Goal: Task Accomplishment & Management: Manage account settings

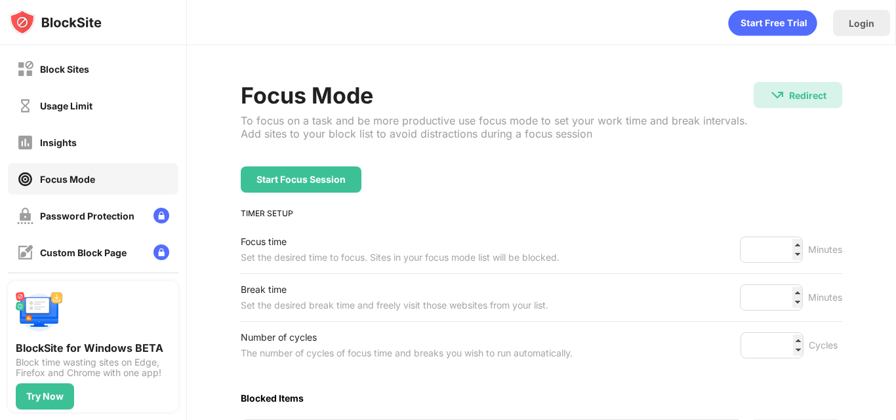
click at [142, 87] on div "Block Sites Usage Limit Insights Focus Mode Password Protection Custom Block Pa…" at bounding box center [93, 197] width 186 height 304
click at [146, 104] on div "Usage Limit" at bounding box center [93, 105] width 171 height 31
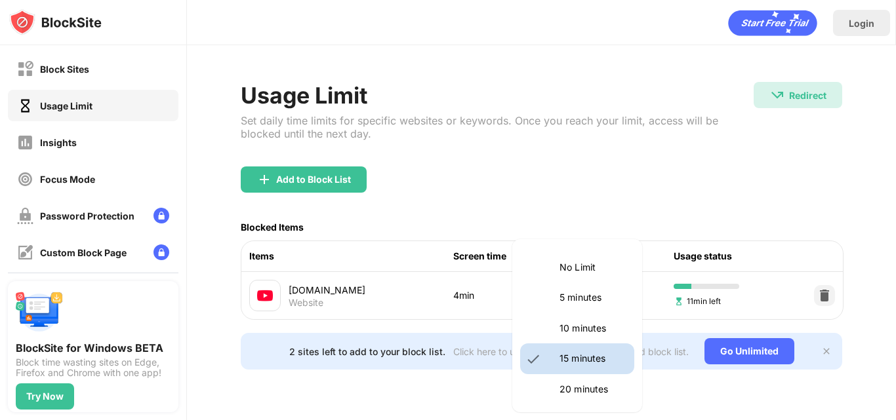
click at [619, 287] on body "Block Sites Usage Limit Insights Focus Mode Password Protection Custom Block Pa…" at bounding box center [448, 210] width 896 height 420
click at [580, 393] on p "20 minutes" at bounding box center [592, 389] width 67 height 14
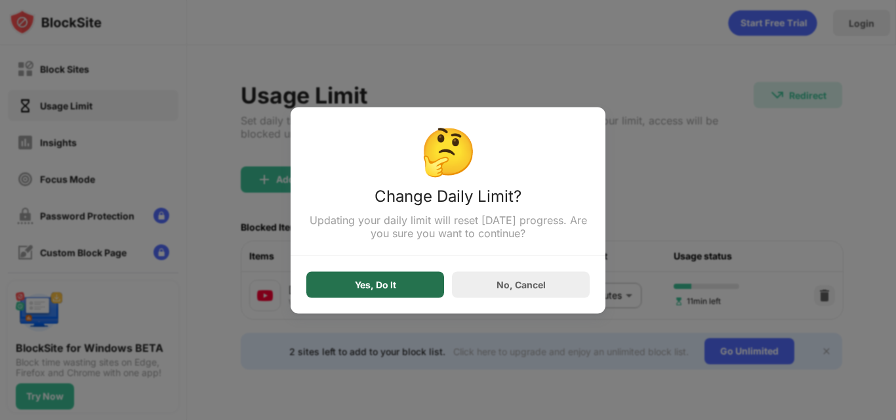
click at [405, 294] on div "Yes, Do It" at bounding box center [375, 285] width 138 height 26
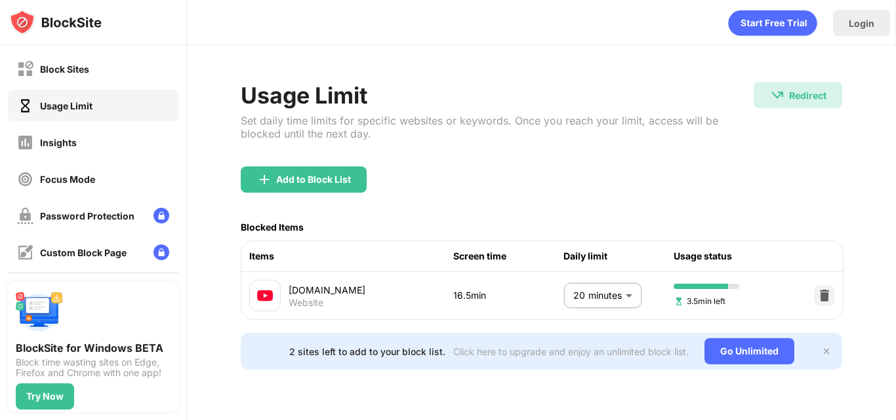
click at [624, 293] on body "Block Sites Usage Limit Insights Focus Mode Password Protection Custom Block Pa…" at bounding box center [448, 210] width 896 height 420
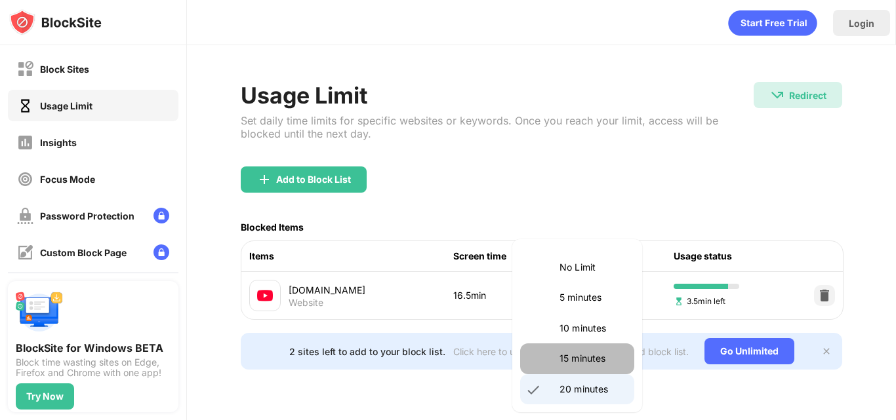
click at [601, 348] on li "15 minutes" at bounding box center [577, 359] width 114 height 30
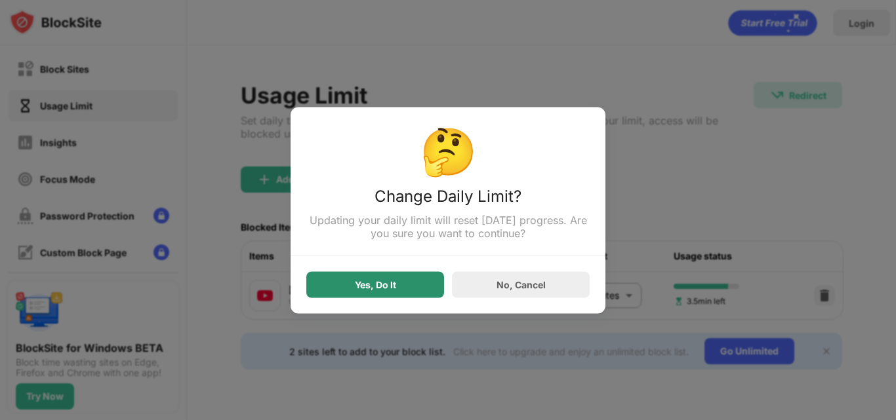
click at [350, 285] on div "Yes, Do It" at bounding box center [375, 285] width 138 height 26
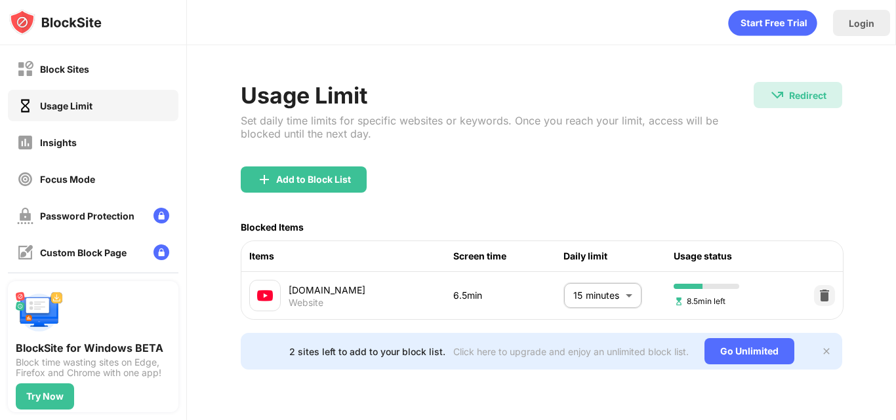
click at [625, 293] on body "Block Sites Usage Limit Insights Focus Mode Password Protection Custom Block Pa…" at bounding box center [448, 210] width 896 height 420
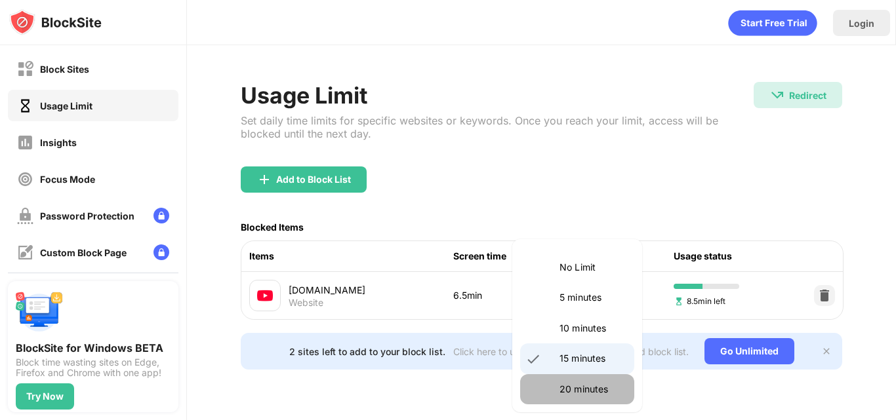
click at [586, 385] on p "20 minutes" at bounding box center [592, 389] width 67 height 14
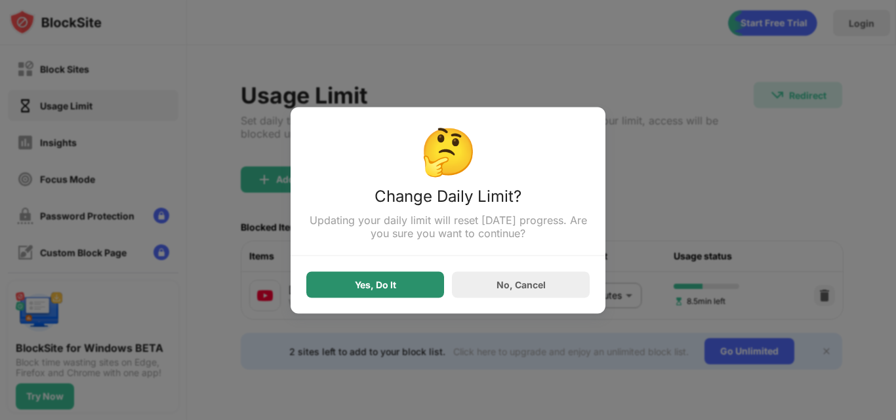
click at [413, 280] on div "Yes, Do It" at bounding box center [375, 285] width 138 height 26
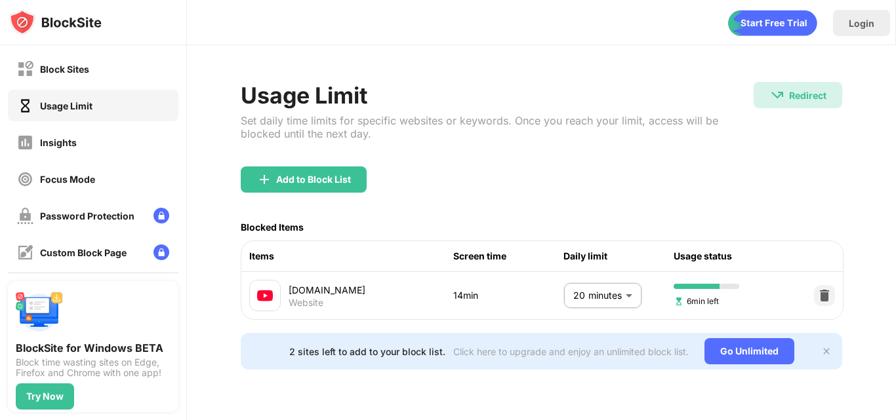
click at [578, 298] on body "Block Sites Usage Limit Insights Focus Mode Password Protection Custom Block Pa…" at bounding box center [448, 210] width 896 height 420
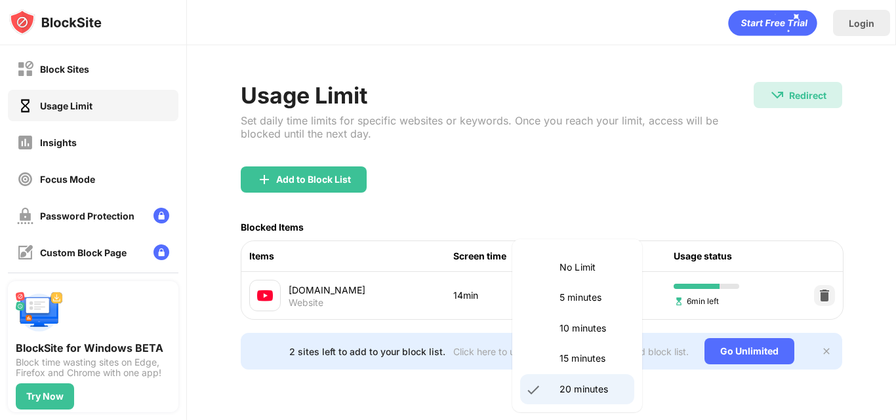
click at [578, 359] on p "15 minutes" at bounding box center [592, 359] width 67 height 14
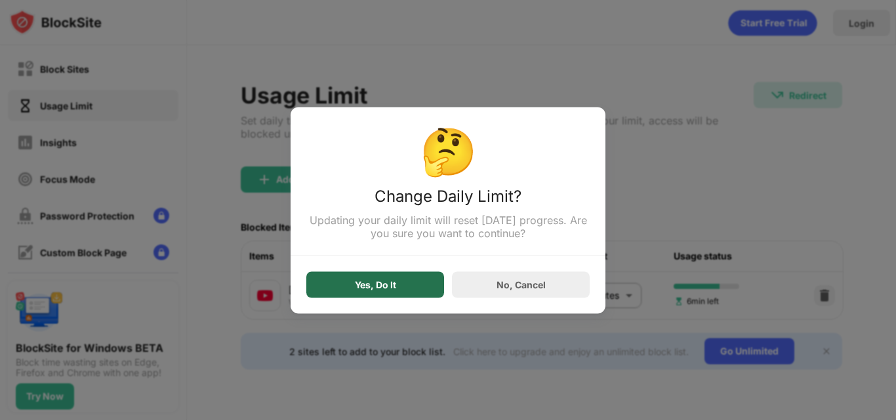
click at [394, 279] on div "Yes, Do It" at bounding box center [375, 285] width 138 height 26
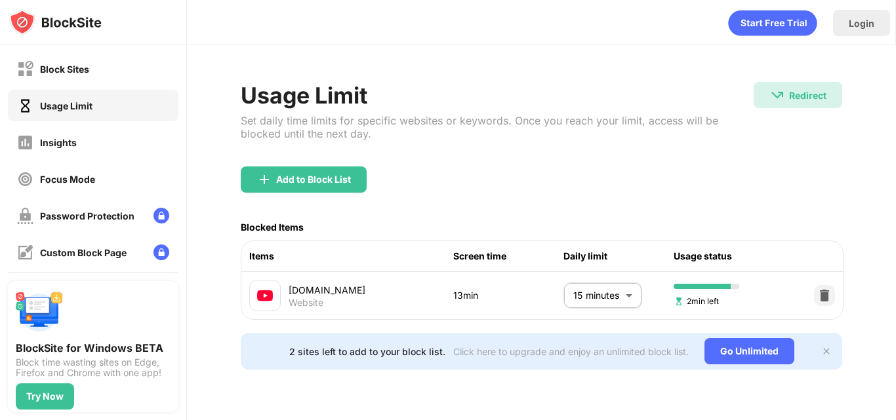
click at [622, 304] on body "Block Sites Usage Limit Insights Focus Mode Password Protection Custom Block Pa…" at bounding box center [448, 210] width 896 height 420
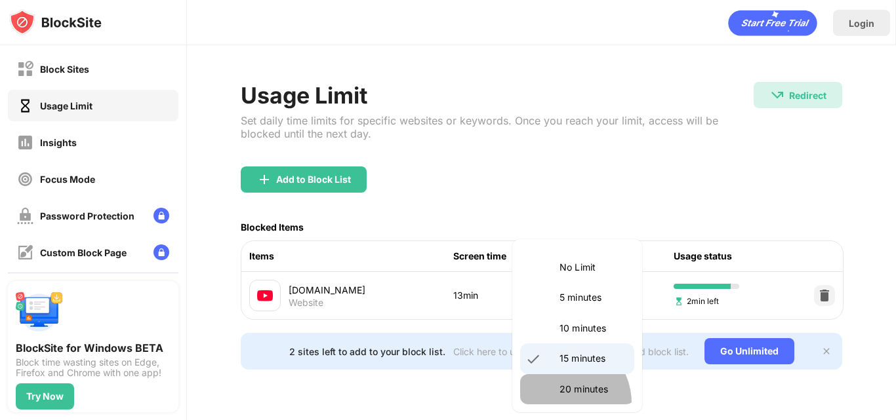
click at [561, 404] on li "20 minutes" at bounding box center [577, 390] width 114 height 30
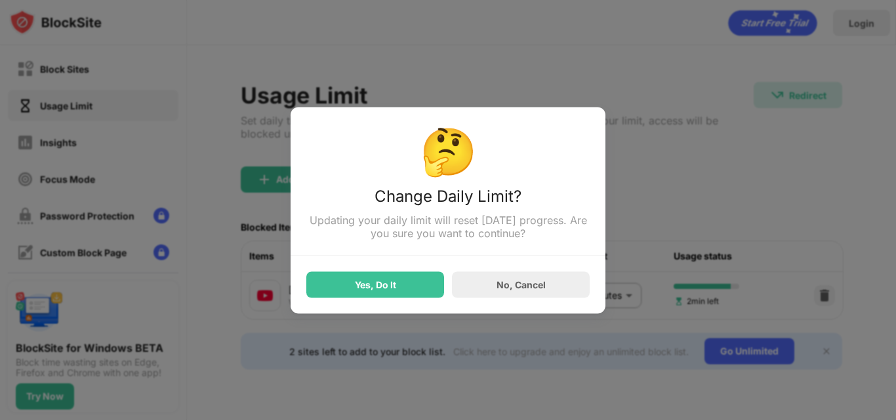
click at [561, 404] on div "No Limit 5 minutes 10 minutes 15 minutes 20 minutes 25 minutes 30 minutes 35 mi…" at bounding box center [448, 210] width 896 height 420
click at [401, 298] on div "Yes, Do It" at bounding box center [375, 285] width 138 height 26
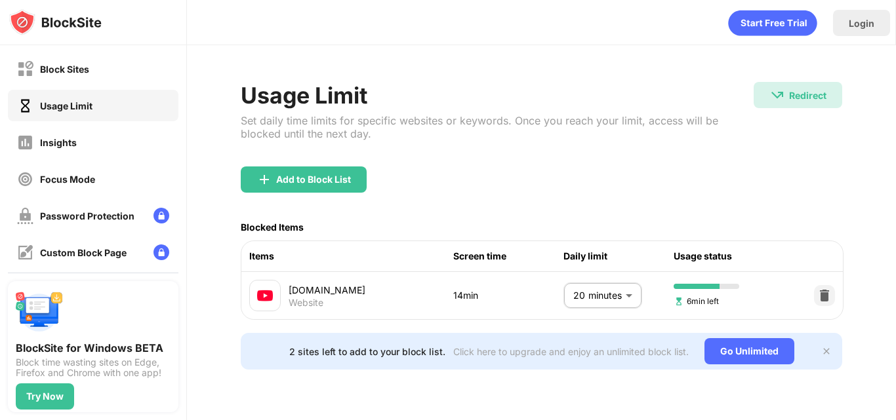
click at [619, 293] on body "Block Sites Usage Limit Insights Focus Mode Password Protection Custom Block Pa…" at bounding box center [448, 210] width 896 height 420
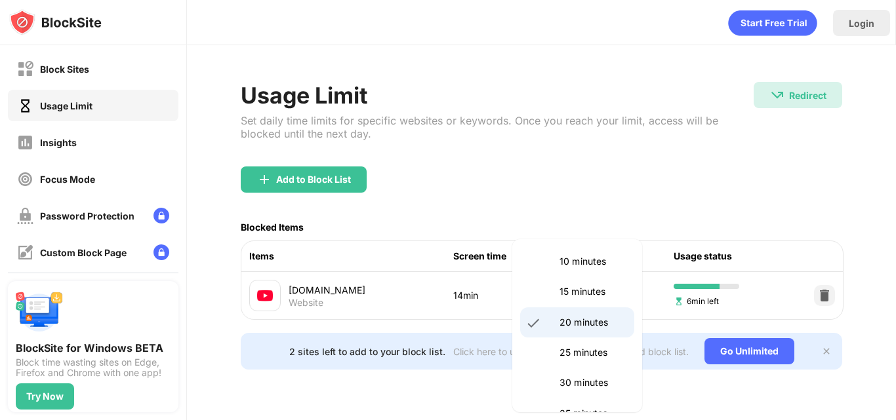
scroll to position [89, 0]
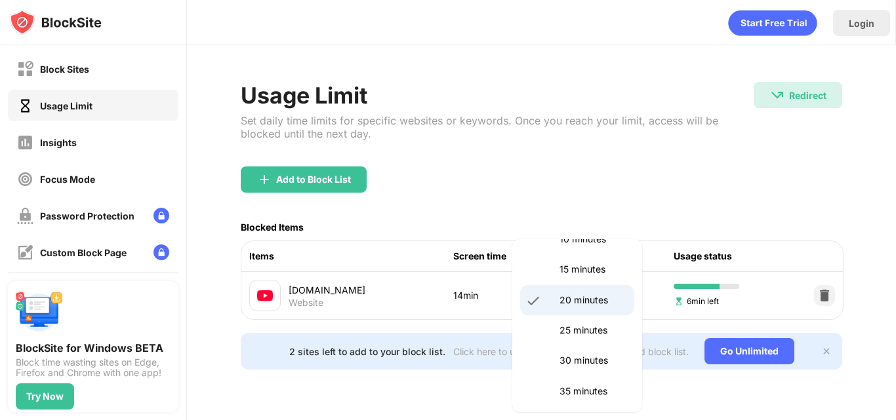
click at [584, 331] on p "25 minutes" at bounding box center [592, 330] width 67 height 14
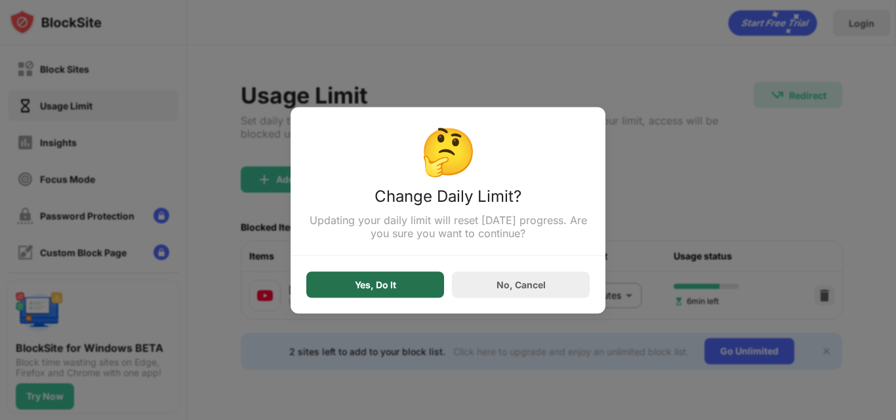
click at [415, 281] on div "Yes, Do It" at bounding box center [375, 285] width 138 height 26
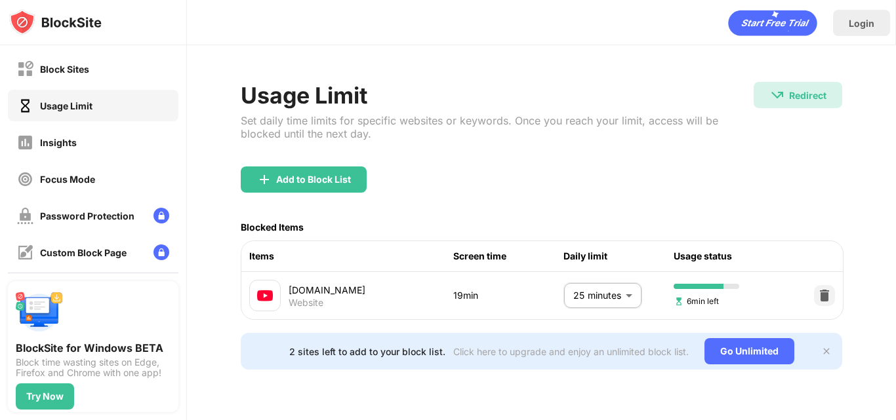
click at [582, 306] on body "Block Sites Usage Limit Insights Focus Mode Password Protection Custom Block Pa…" at bounding box center [448, 210] width 896 height 420
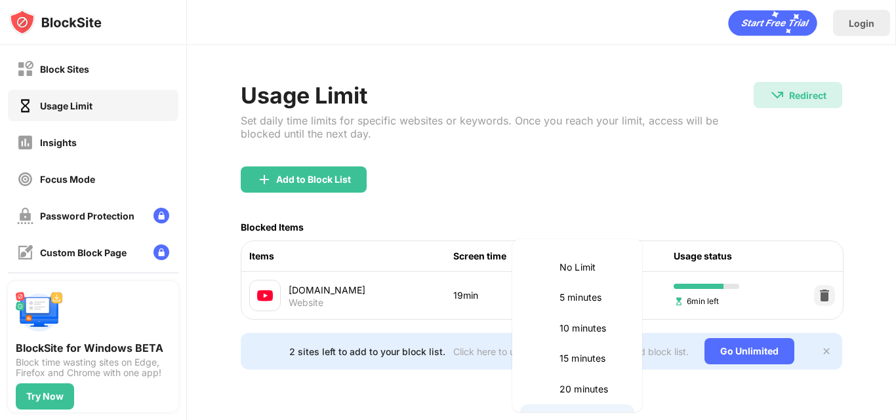
scroll to position [22, 0]
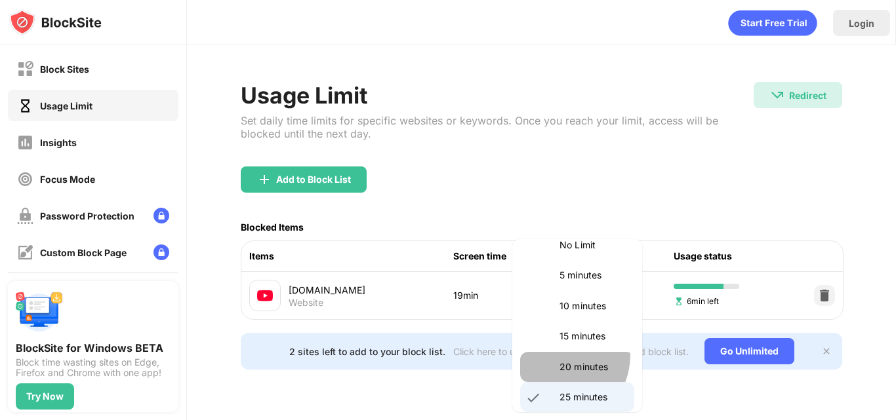
click at [552, 355] on li "20 minutes" at bounding box center [577, 367] width 114 height 30
type input "**"
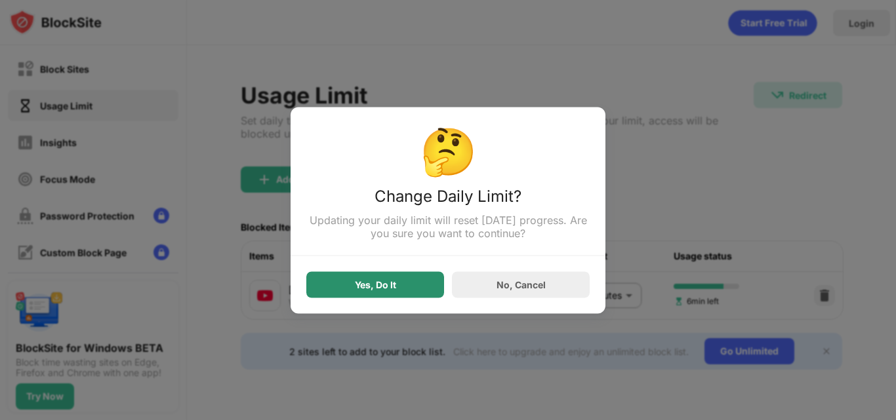
click at [410, 285] on div "Yes, Do It" at bounding box center [375, 285] width 138 height 26
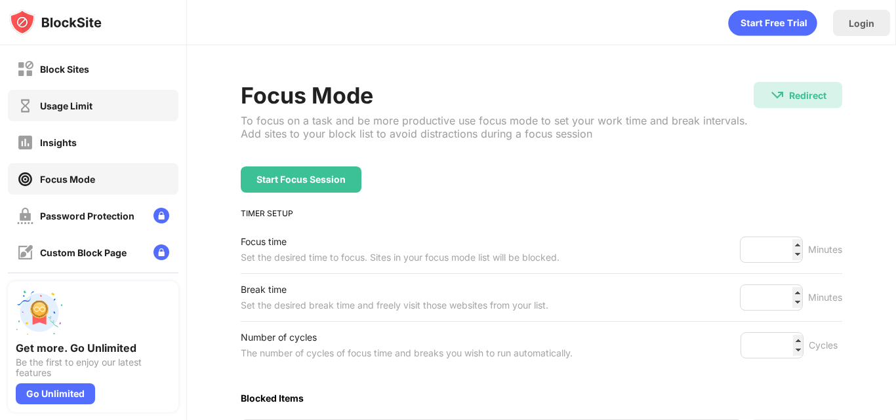
click at [141, 98] on div "Usage Limit" at bounding box center [93, 105] width 171 height 31
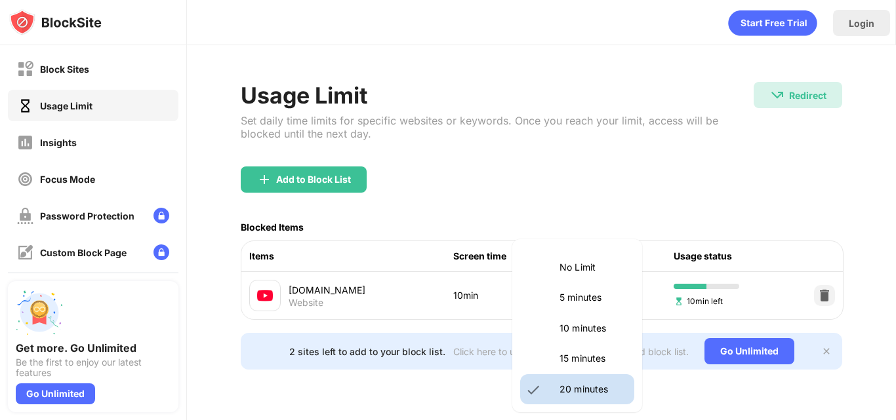
click at [630, 308] on body "Block Sites Usage Limit Insights Focus Mode Password Protection Custom Block Pa…" at bounding box center [448, 210] width 896 height 420
click at [590, 345] on li "15 minutes" at bounding box center [577, 359] width 114 height 30
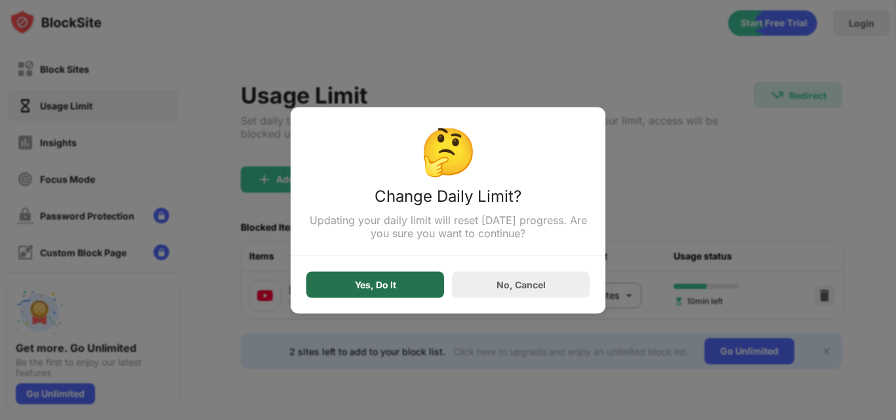
click at [358, 276] on div "Yes, Do It" at bounding box center [375, 285] width 138 height 26
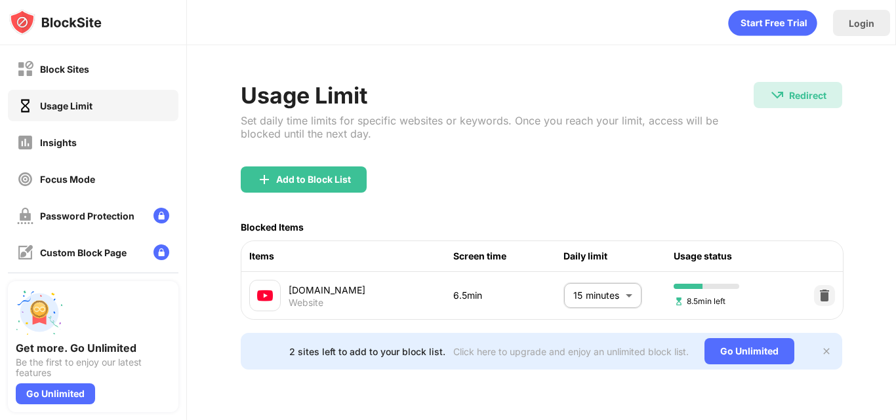
click at [597, 289] on body "Block Sites Usage Limit Insights Focus Mode Password Protection Custom Block Pa…" at bounding box center [448, 210] width 896 height 420
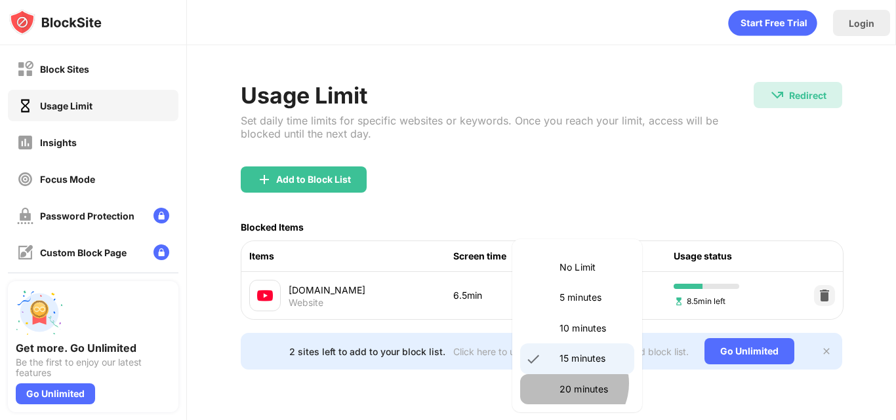
click at [568, 384] on p "20 minutes" at bounding box center [592, 389] width 67 height 14
type input "**"
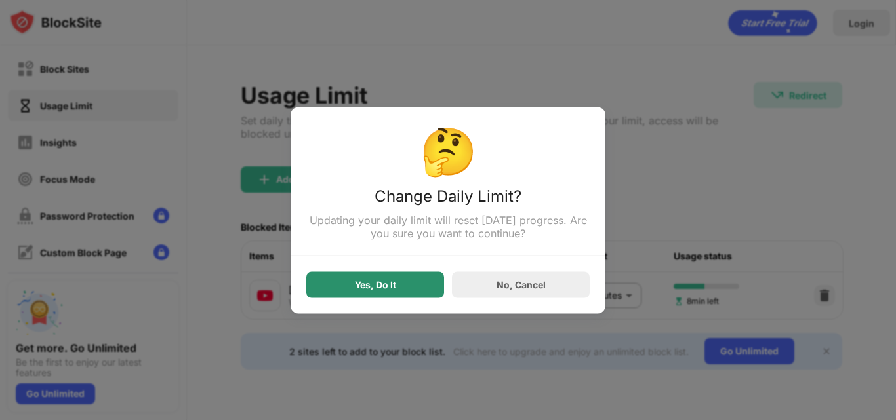
click at [382, 275] on div "Yes, Do It" at bounding box center [375, 285] width 138 height 26
